Goal: Navigation & Orientation: Find specific page/section

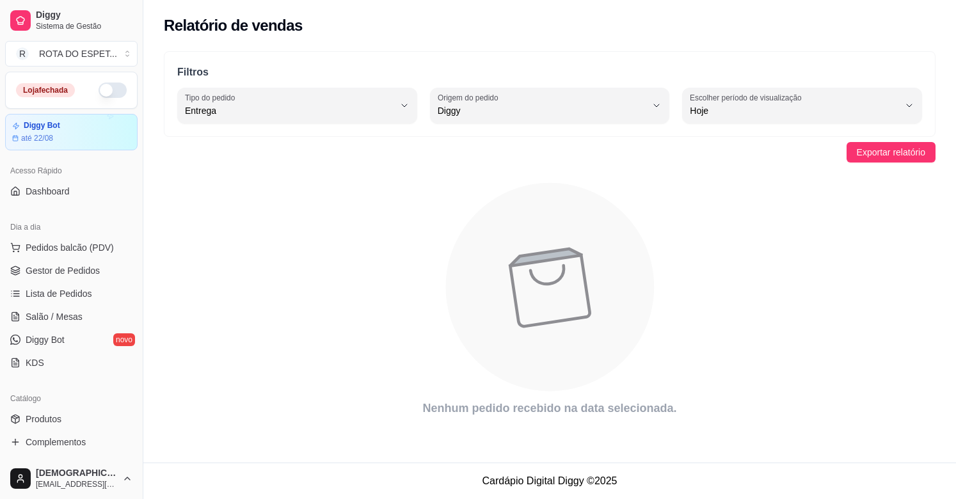
select select "DELIVERY"
select select "DIGGY"
select select "0"
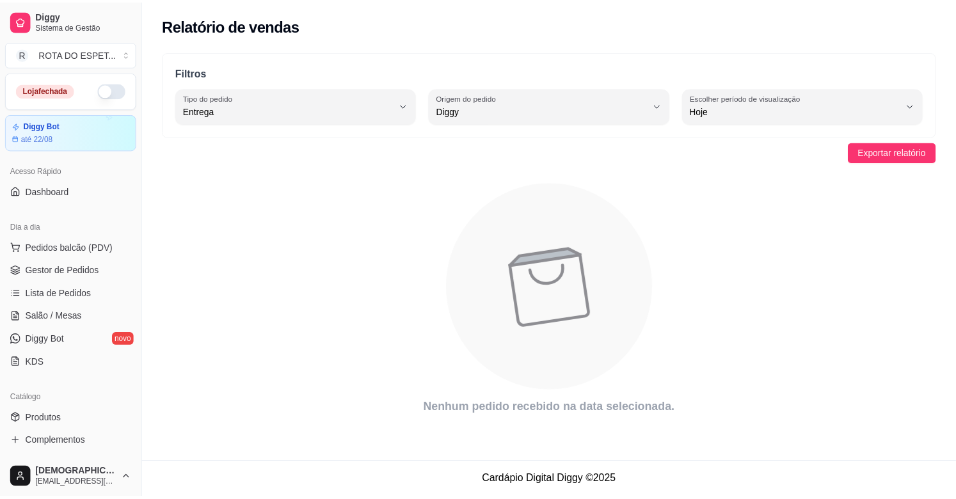
scroll to position [421, 0]
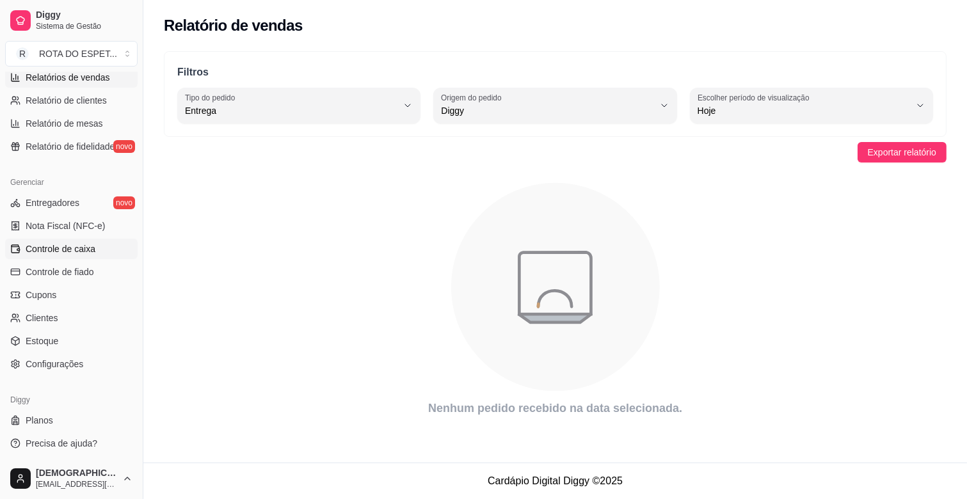
click at [66, 252] on span "Controle de caixa" at bounding box center [61, 249] width 70 height 13
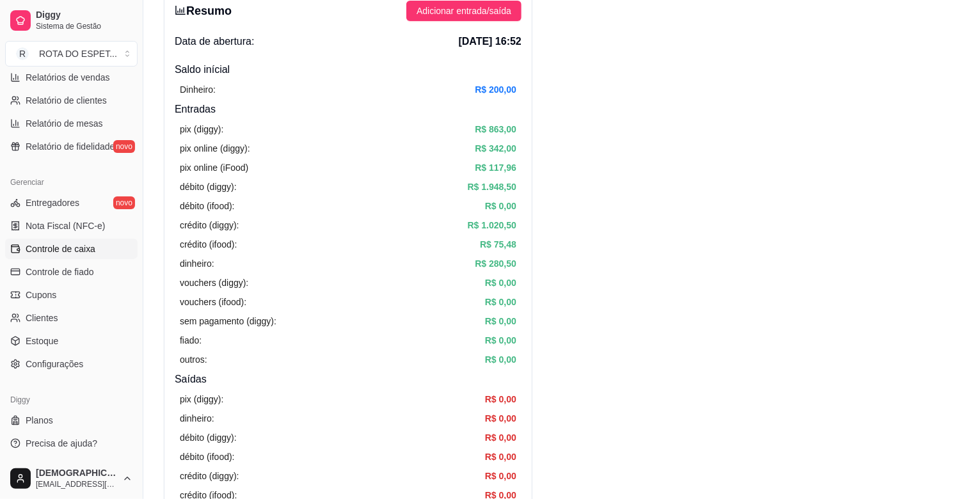
scroll to position [71, 0]
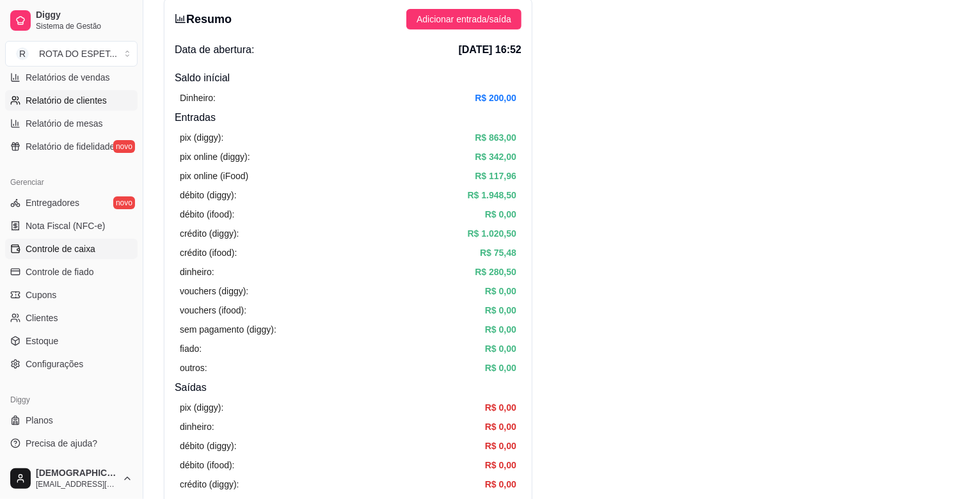
click at [78, 102] on span "Relatório de clientes" at bounding box center [66, 100] width 81 height 13
select select "30"
select select "HIGHEST_TOTAL_SPENT_WITH_ORDERS"
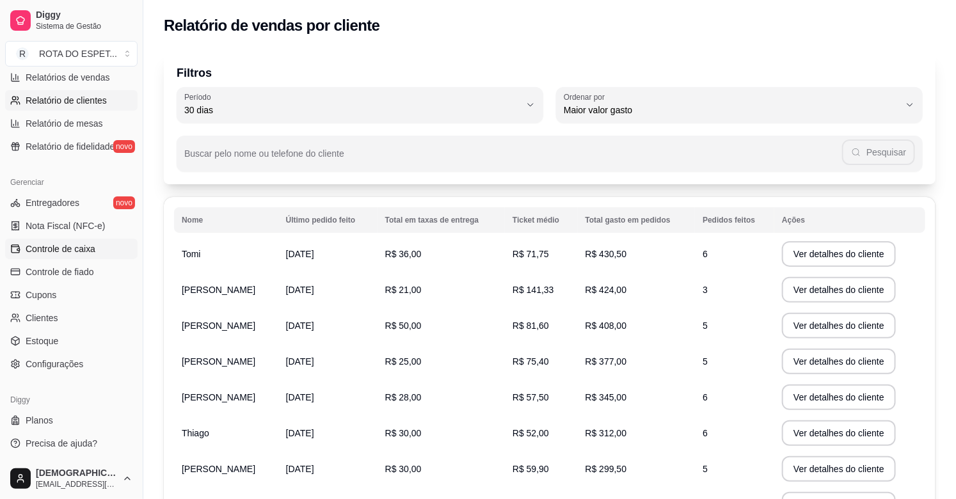
click at [78, 244] on span "Controle de caixa" at bounding box center [61, 249] width 70 height 13
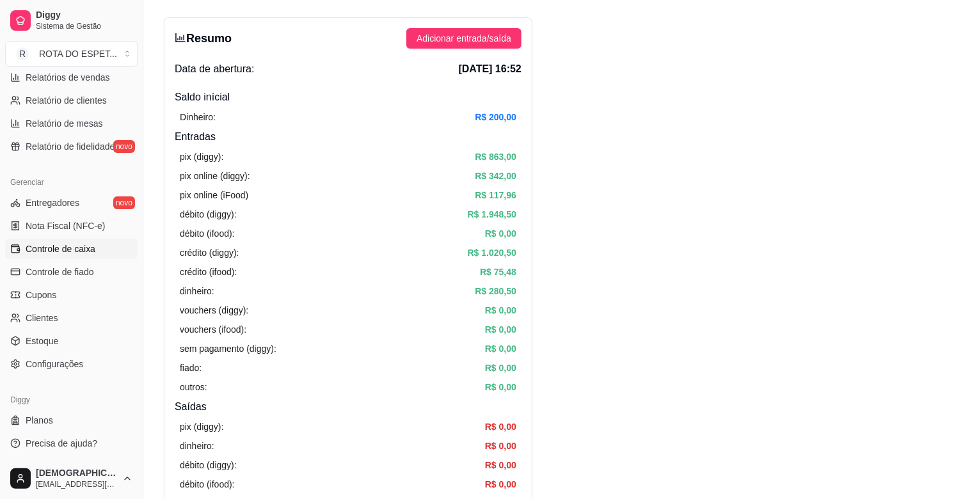
scroll to position [71, 0]
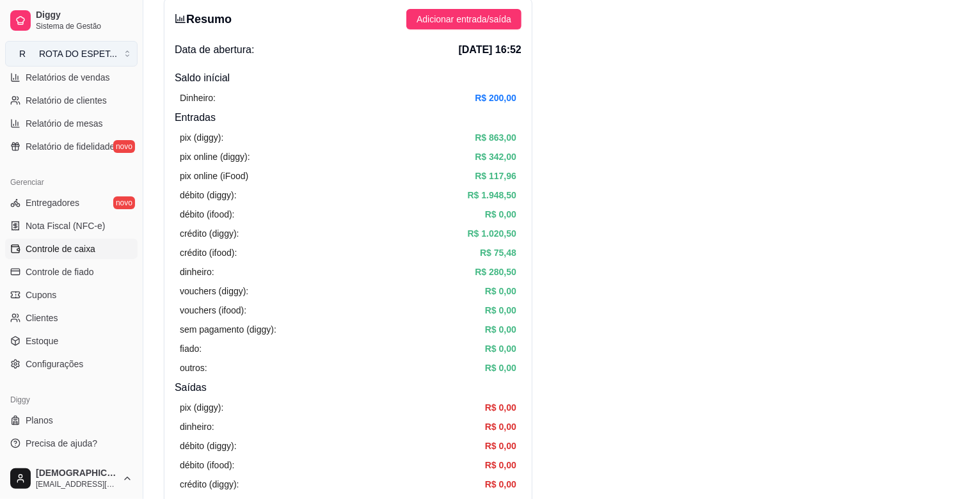
click at [82, 64] on button "R ROTA DO ESPET ..." at bounding box center [71, 54] width 133 height 26
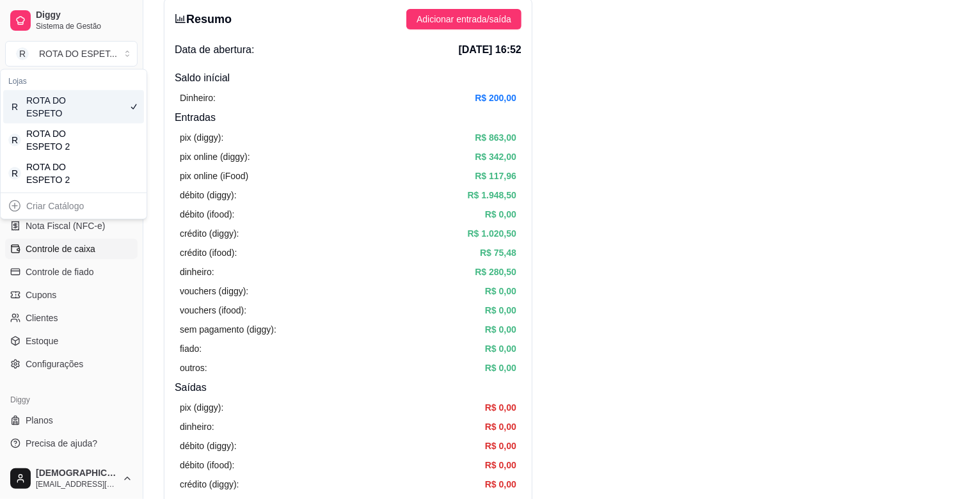
click at [84, 73] on div "Lojas" at bounding box center [73, 81] width 141 height 18
click at [138, 28] on button "Toggle Sidebar" at bounding box center [143, 249] width 10 height 499
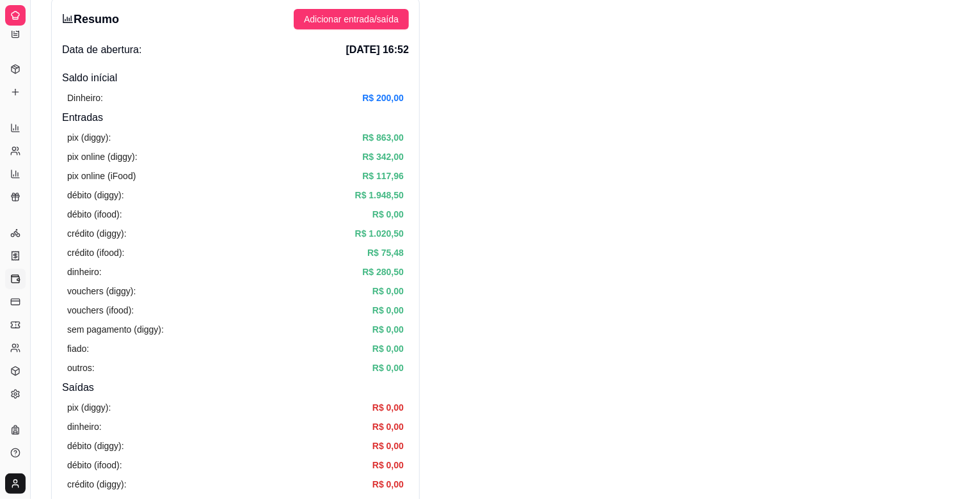
scroll to position [163, 0]
click at [8, 18] on div at bounding box center [15, 15] width 20 height 20
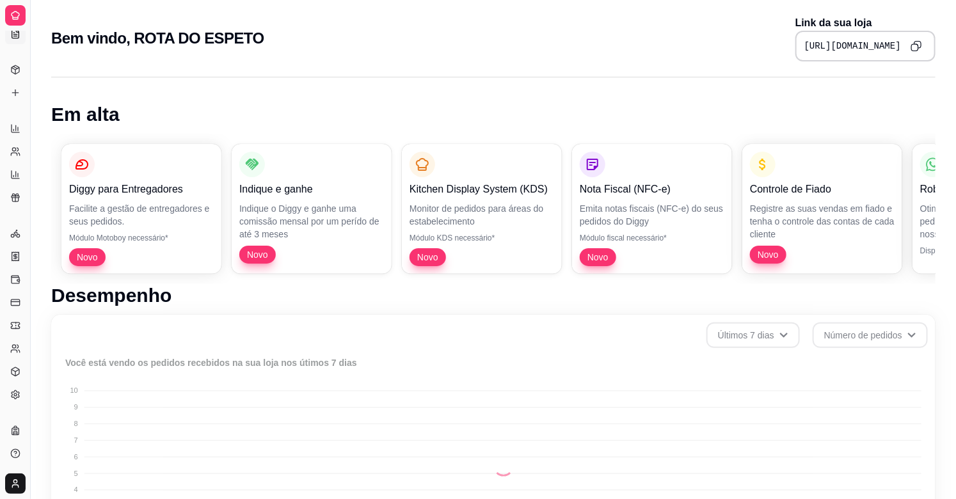
click at [14, 36] on icon at bounding box center [15, 34] width 10 height 10
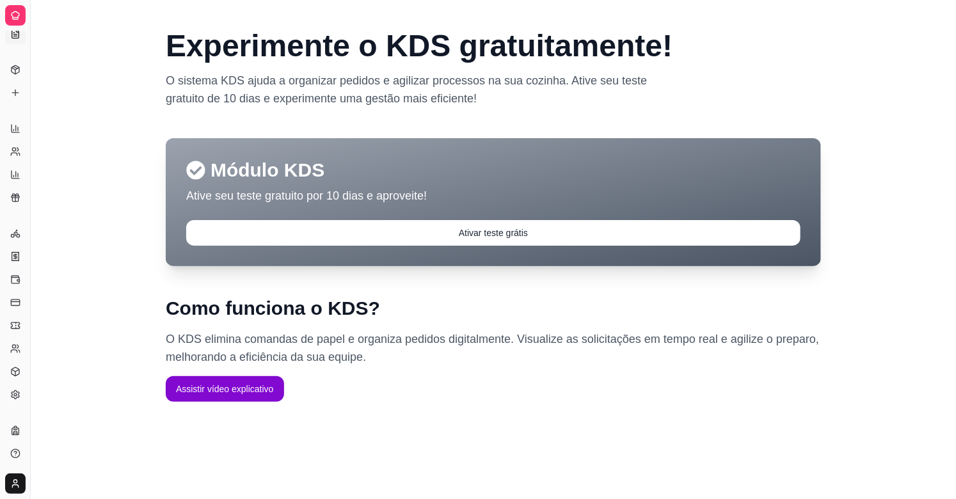
click at [19, 36] on icon at bounding box center [15, 34] width 10 height 10
click at [13, 68] on icon at bounding box center [15, 70] width 10 height 10
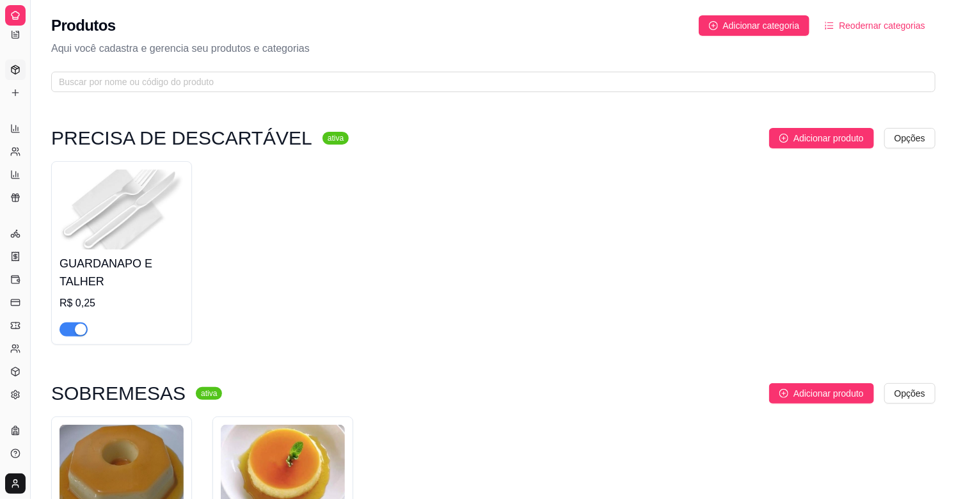
click at [15, 98] on div "Relatórios" at bounding box center [15, 108] width 20 height 20
click at [5, 113] on li "KDS" at bounding box center [15, 123] width 20 height 20
click at [13, 484] on html "Diggy Sistema de Gestão R ROTA DO ESPET ... Loja fechada Diggy Bot até 22/08 Ac…" at bounding box center [478, 249] width 956 height 499
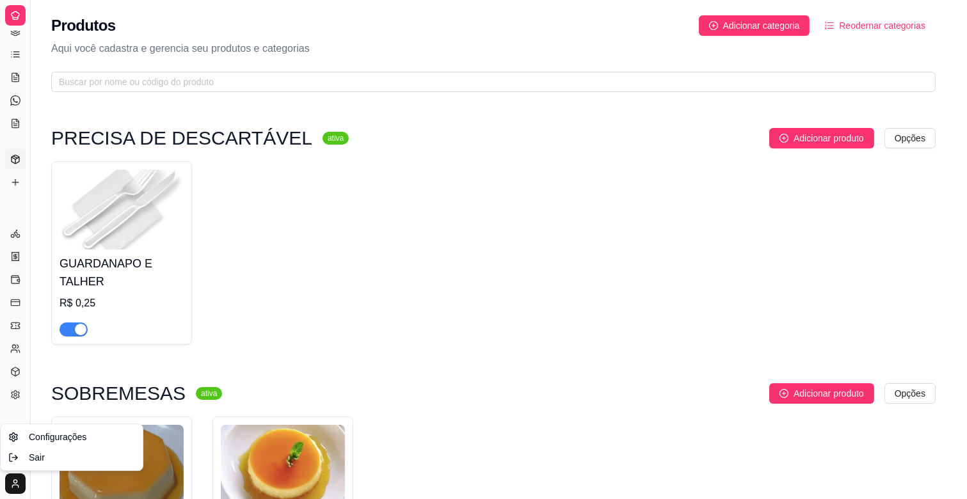
click at [303, 302] on html "Diggy Sistema de Gestão R ROTA DO ESPET ... Loja fechada Diggy Bot até 22/08 Ac…" at bounding box center [483, 249] width 967 height 499
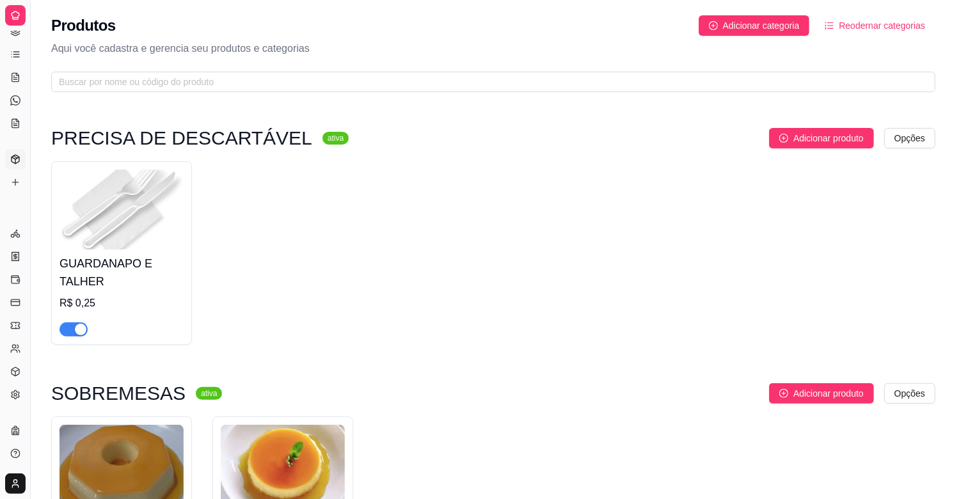
drag, startPoint x: 29, startPoint y: 56, endPoint x: 136, endPoint y: 63, distance: 107.1
click at [14, 57] on icon at bounding box center [16, 57] width 6 height 0
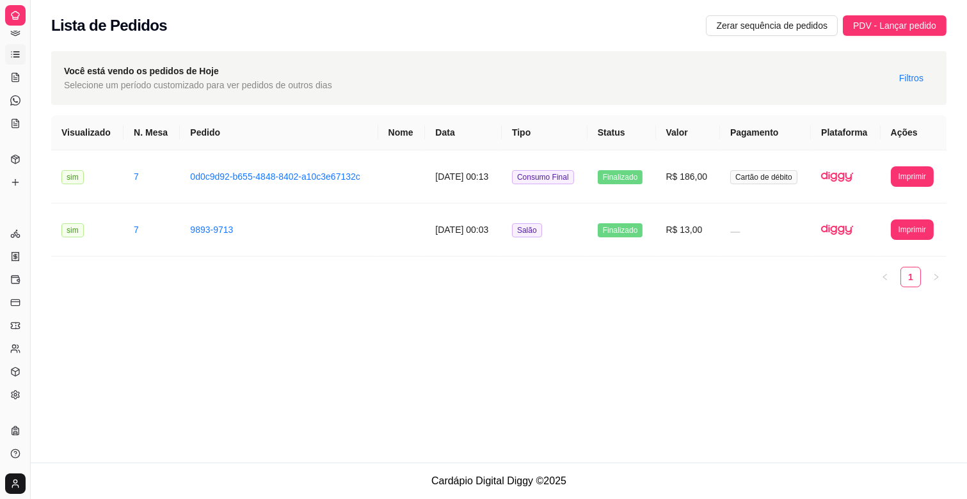
click at [14, 57] on icon at bounding box center [16, 57] width 6 height 0
drag, startPoint x: 28, startPoint y: 54, endPoint x: 73, endPoint y: 61, distance: 46.1
click at [73, 61] on div "Diggy Sistema de Gestão R ROTA DO ESPET ... Loja fechada Diggy Bot até 22/08 Ac…" at bounding box center [483, 249] width 967 height 499
drag, startPoint x: 31, startPoint y: 40, endPoint x: 46, endPoint y: 36, distance: 16.0
click at [46, 36] on div "Diggy Sistema de Gestão R ROTA DO ESPET ... Loja fechada Diggy Bot até 22/08 Ac…" at bounding box center [483, 249] width 967 height 499
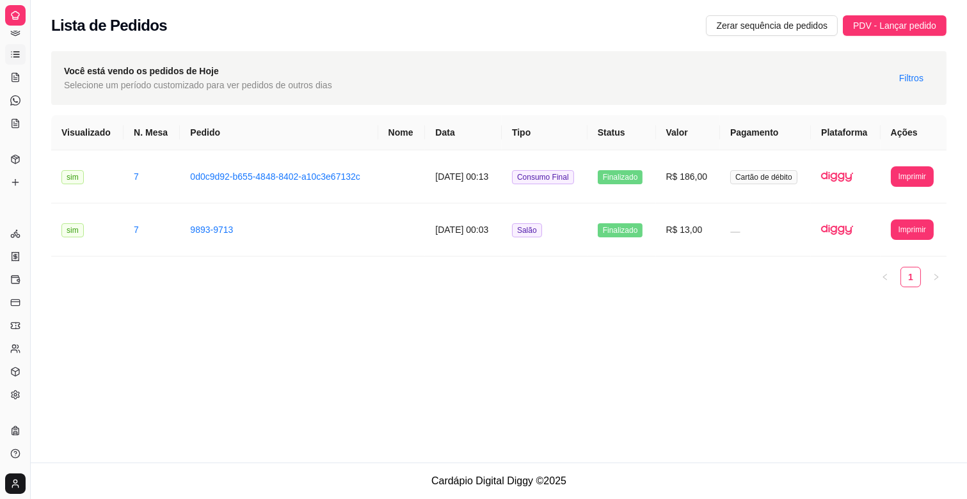
click at [2, 33] on div "Dia a dia Pedidos balcão (PDV) Gestor de Pedidos Lista de Pedidos Salão / Mesas…" at bounding box center [15, 66] width 30 height 146
click at [9, 33] on link "Gestor de Pedidos" at bounding box center [15, 31] width 20 height 20
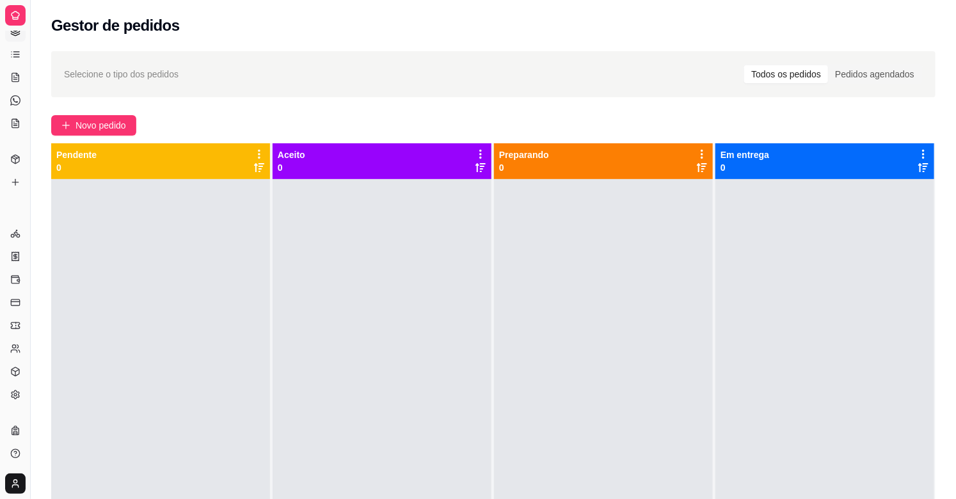
click at [16, 16] on icon at bounding box center [15, 15] width 10 height 10
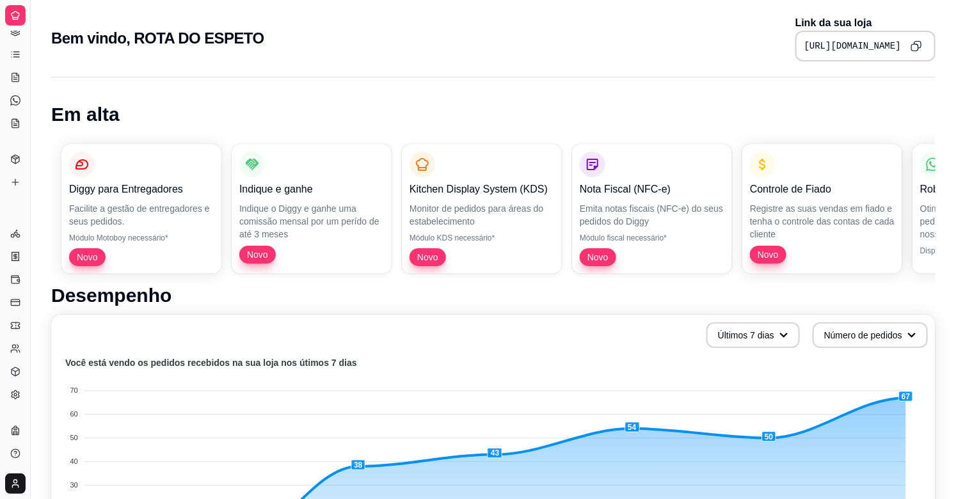
click at [16, 16] on icon at bounding box center [15, 15] width 10 height 10
click at [23, 177] on link "Complementos" at bounding box center [15, 182] width 20 height 20
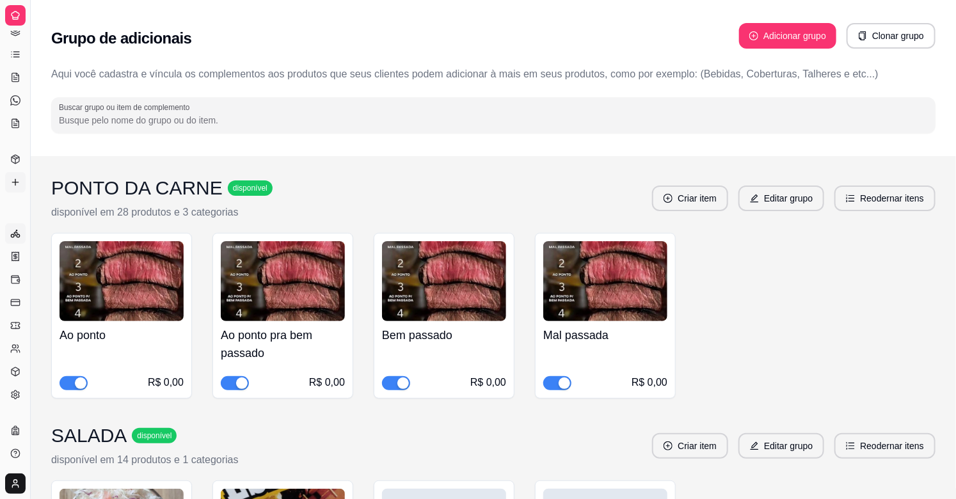
click at [16, 230] on circle at bounding box center [16, 230] width 1 height 1
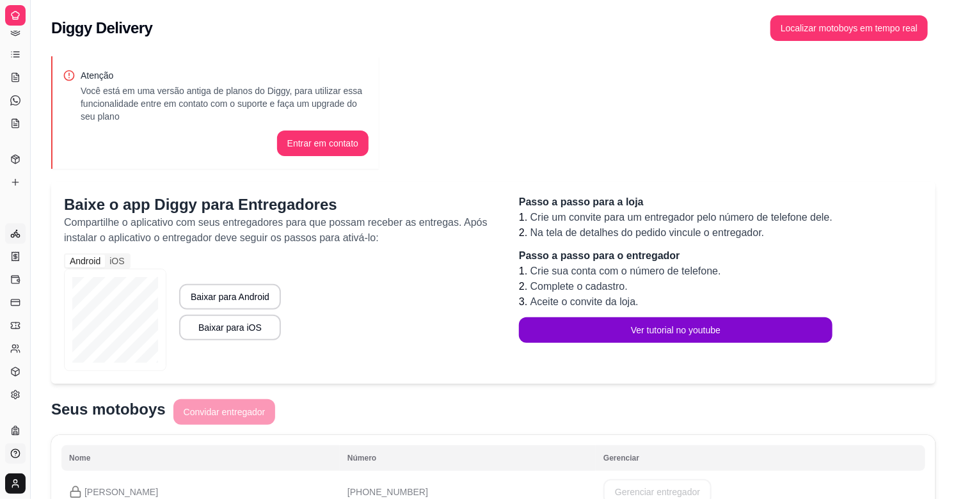
click at [13, 454] on icon at bounding box center [15, 454] width 10 height 10
click at [15, 46] on link "Lista de Pedidos" at bounding box center [15, 54] width 20 height 20
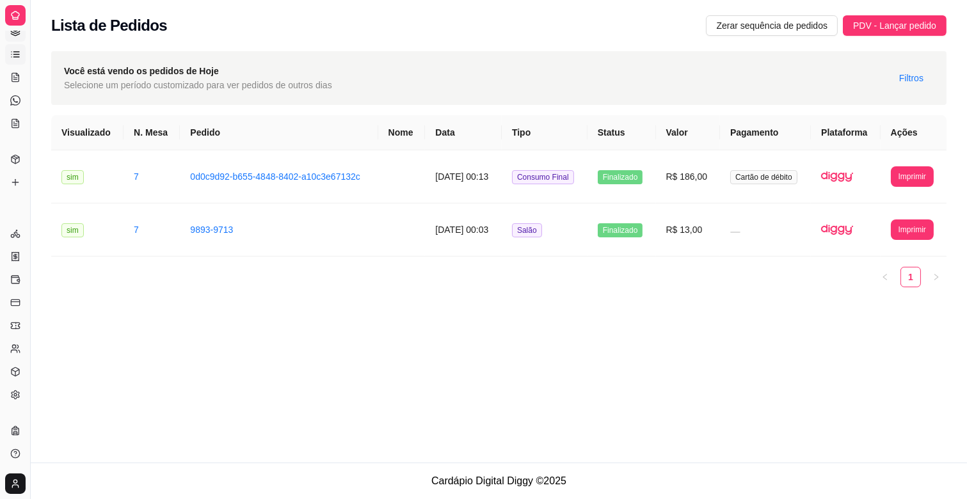
click at [14, 37] on link "Gestor de Pedidos" at bounding box center [15, 31] width 20 height 20
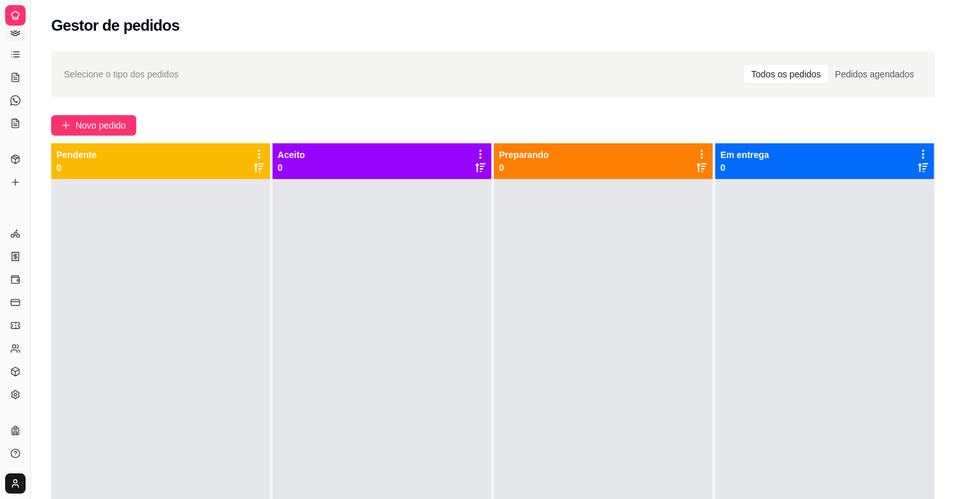
click at [10, 34] on icon at bounding box center [15, 31] width 10 height 10
click at [15, 14] on icon at bounding box center [15, 15] width 10 height 10
drag, startPoint x: 26, startPoint y: 111, endPoint x: 19, endPoint y: 29, distance: 82.2
click at [19, 29] on div "Diggy Sistema de Gestão R ROTA DO ESPET ..." at bounding box center [15, 15] width 30 height 31
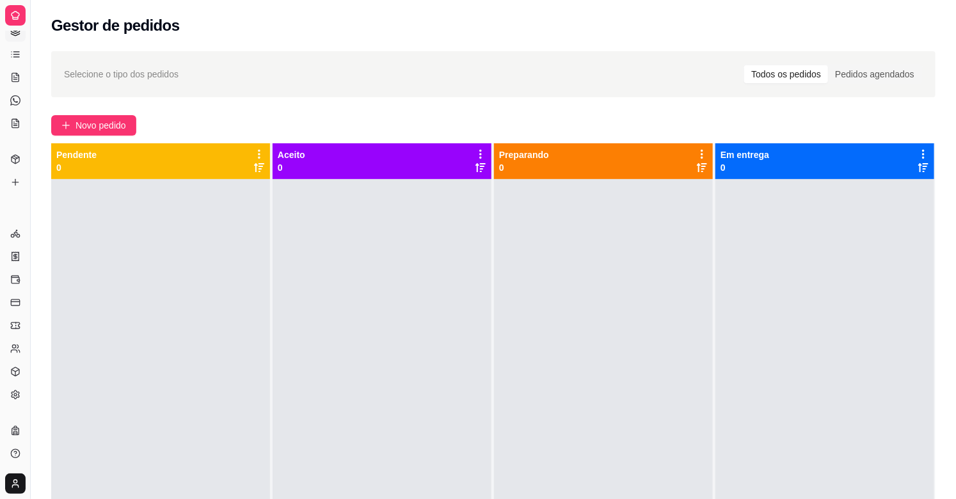
click at [19, 32] on icon at bounding box center [15, 31] width 10 height 10
click at [10, 54] on icon at bounding box center [15, 54] width 10 height 10
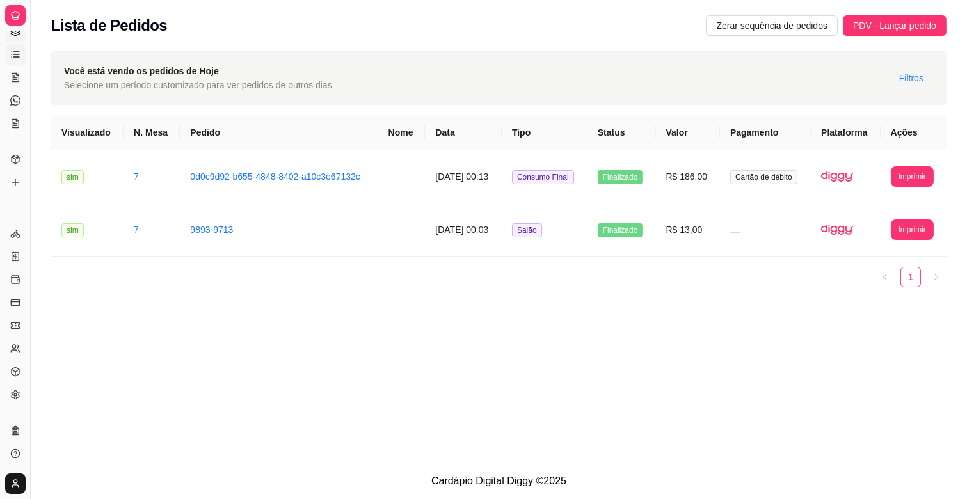
click at [15, 31] on icon at bounding box center [15, 29] width 8 height 4
